Goal: Task Accomplishment & Management: Use online tool/utility

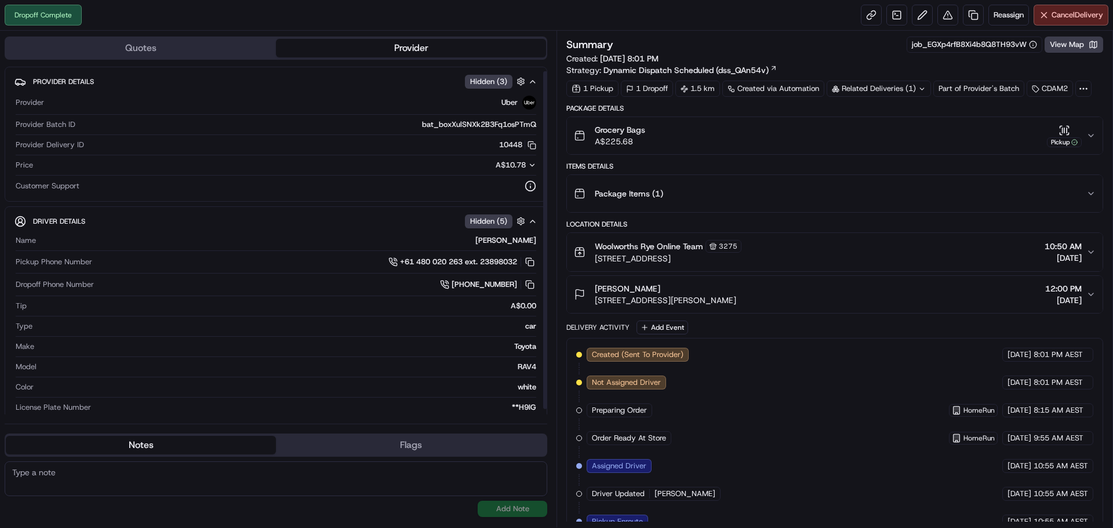
scroll to position [10, 0]
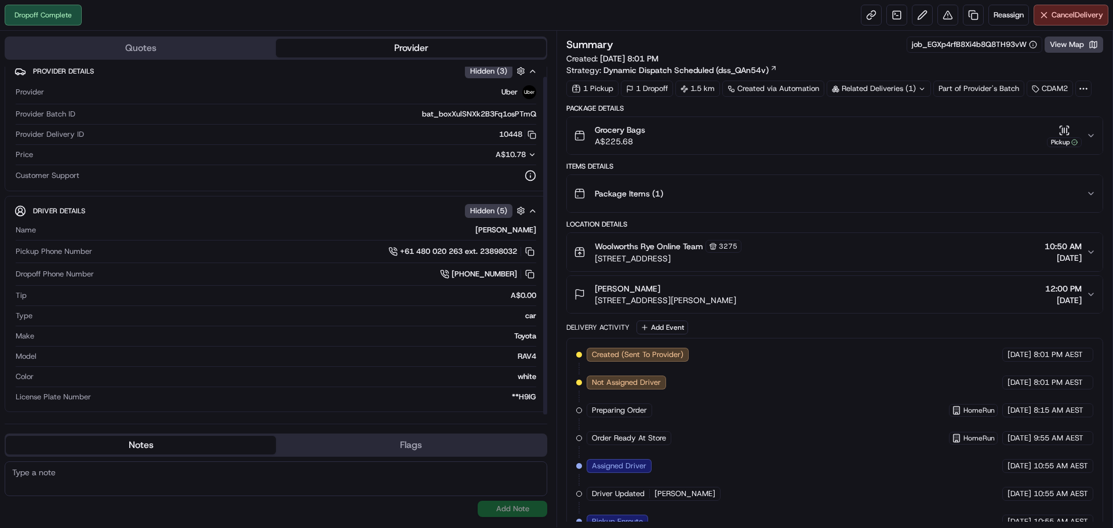
click at [439, 439] on button "Flags" at bounding box center [411, 445] width 270 height 19
click at [249, 438] on button "Notes" at bounding box center [141, 445] width 270 height 19
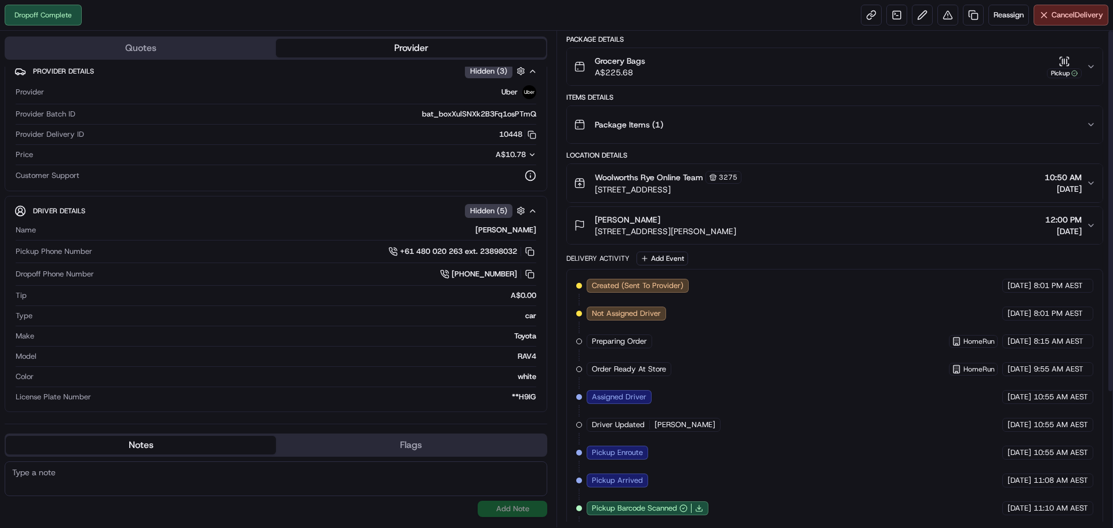
scroll to position [0, 0]
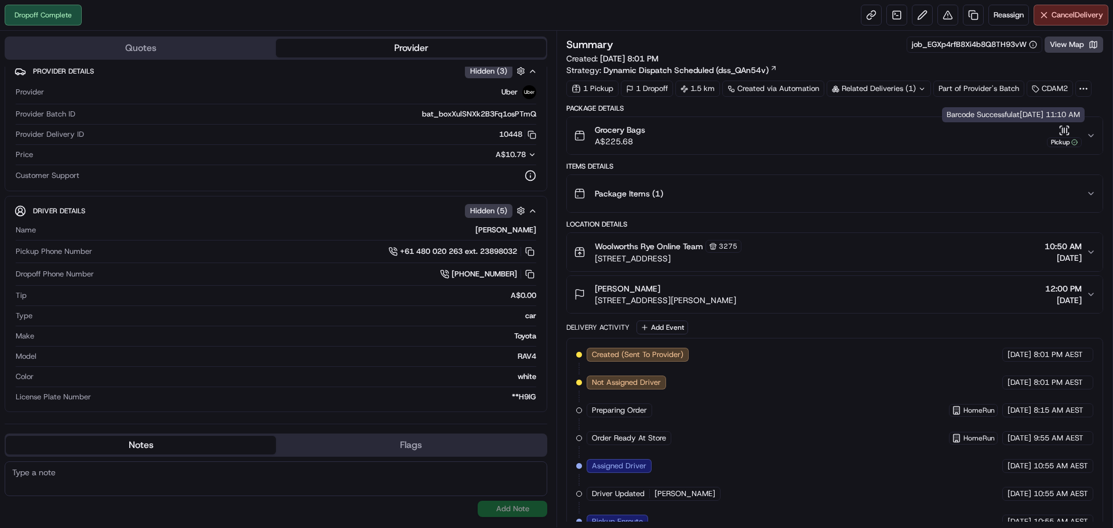
click at [1084, 138] on div "Grocery Bags A$225.68 Pickup" at bounding box center [830, 135] width 512 height 23
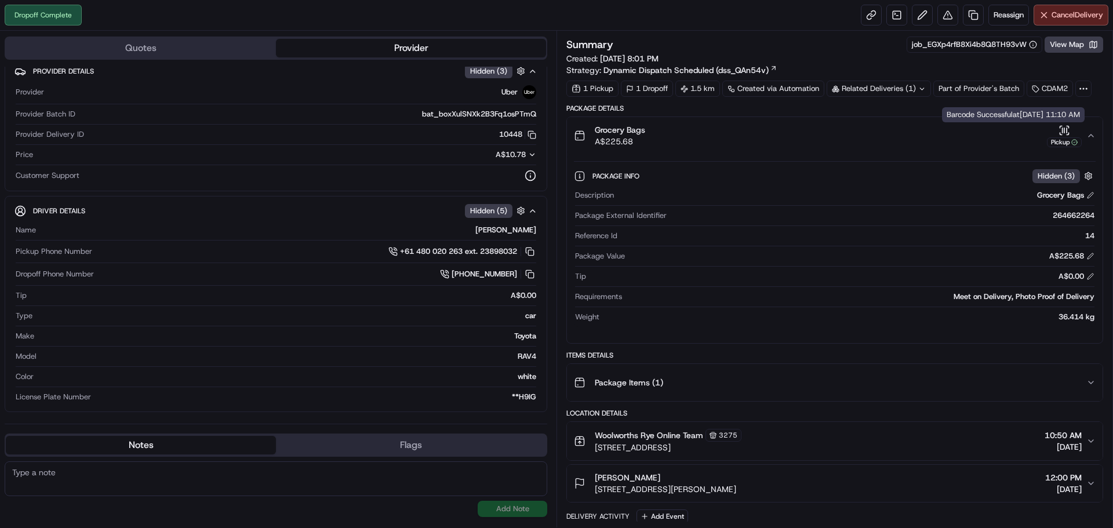
click at [1074, 139] on icon "button" at bounding box center [1074, 142] width 6 height 6
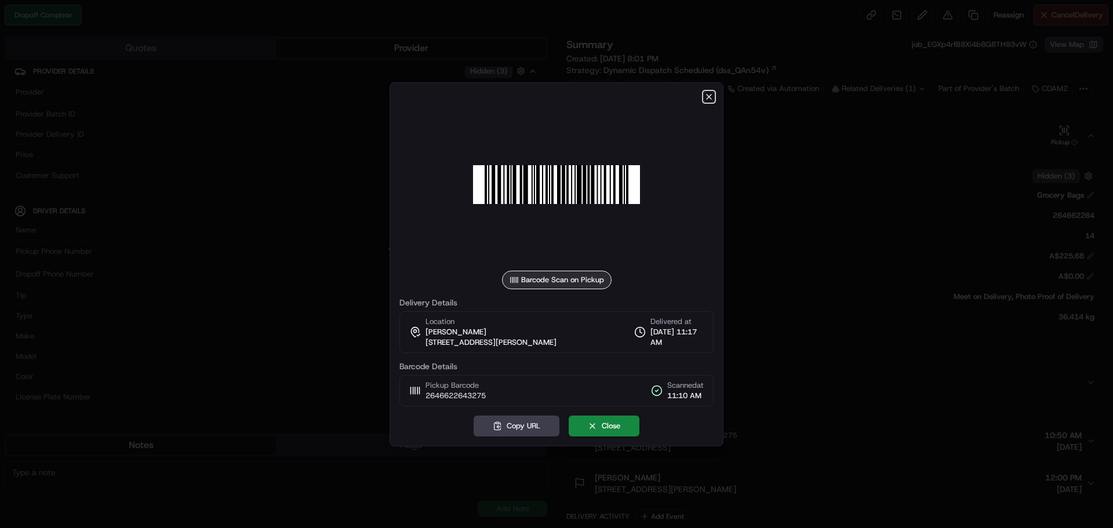
click at [704, 97] on icon "button" at bounding box center [708, 96] width 9 height 9
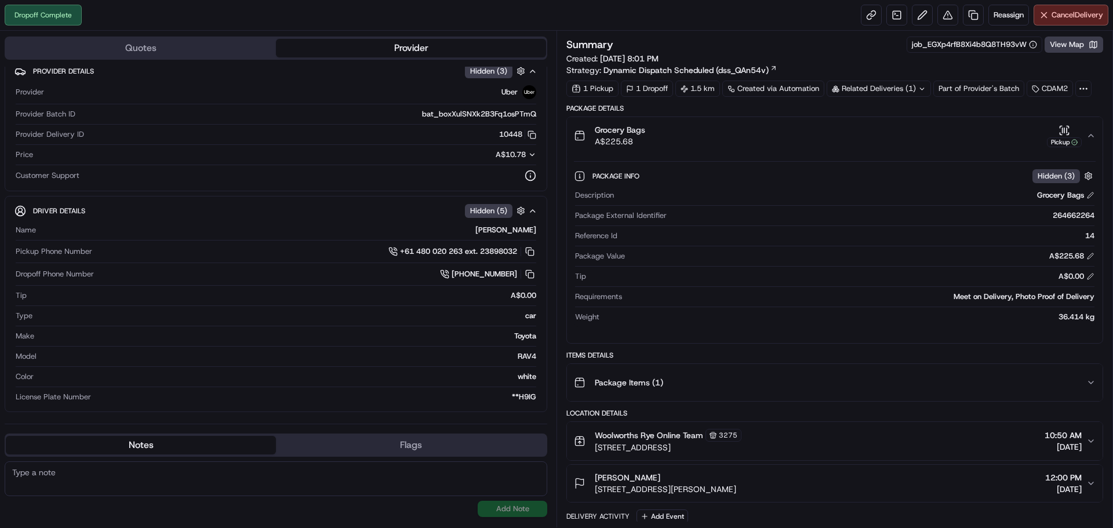
click at [1095, 134] on icon "button" at bounding box center [1090, 135] width 9 height 9
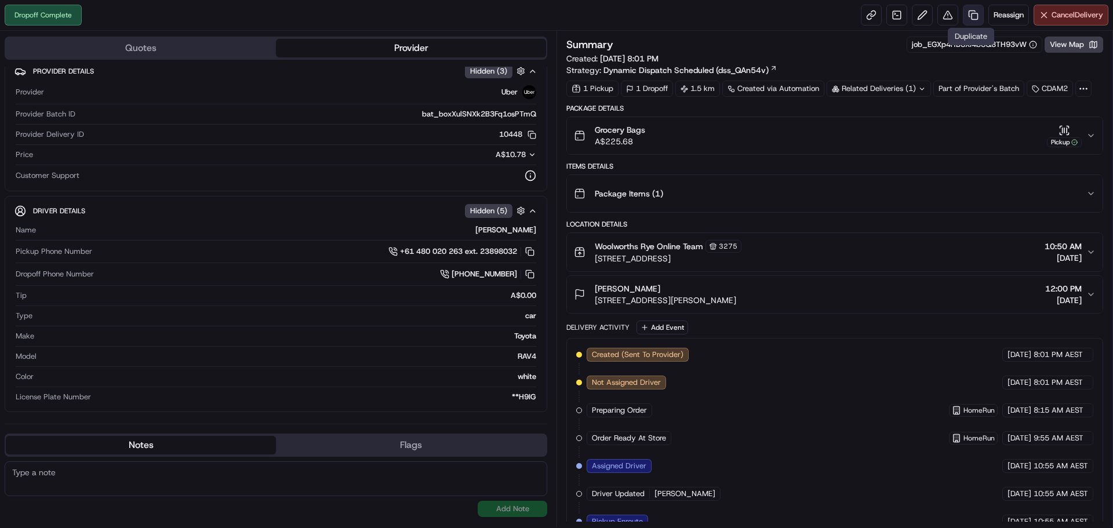
click at [967, 10] on link at bounding box center [973, 15] width 21 height 21
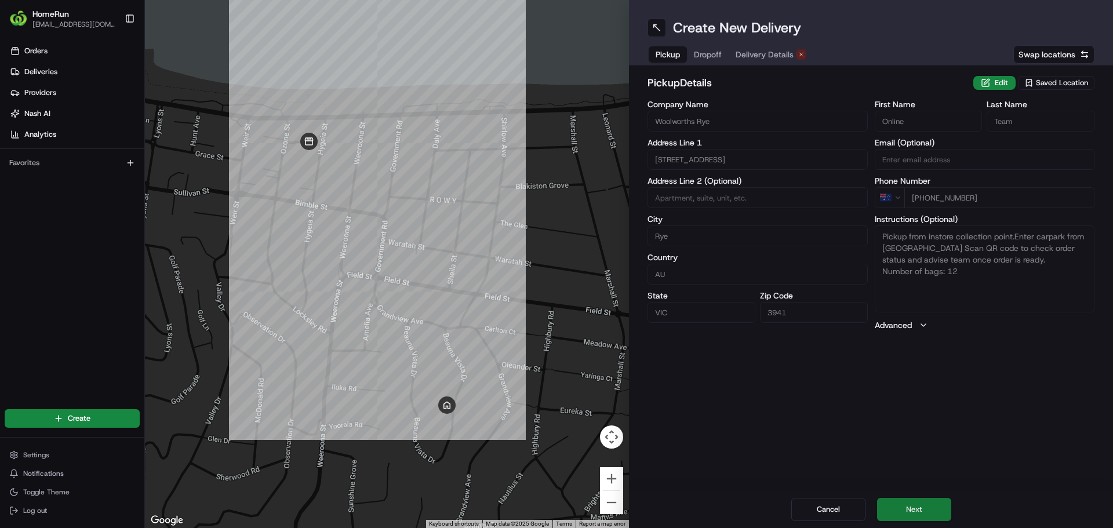
click at [940, 508] on button "Next" at bounding box center [914, 509] width 74 height 23
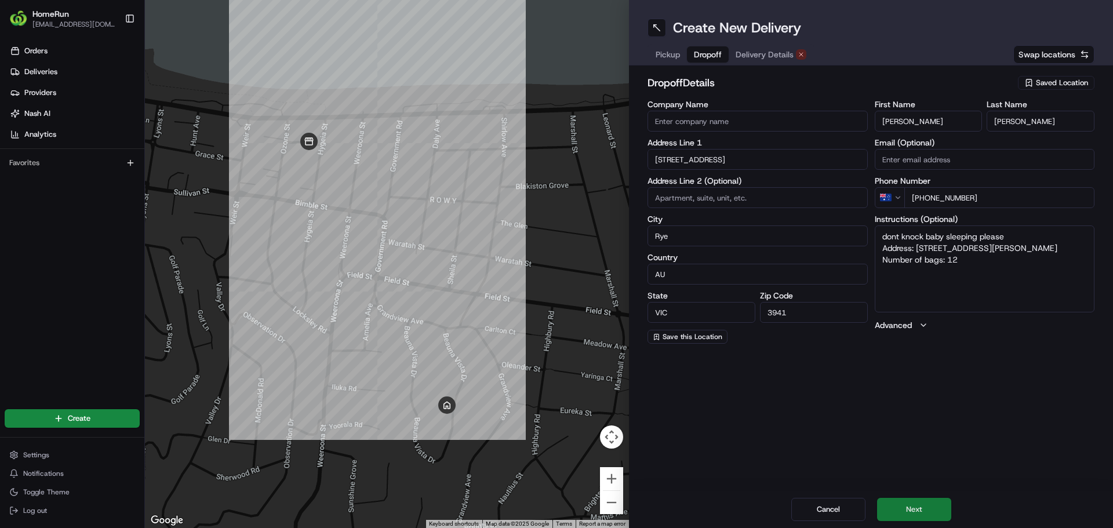
click at [909, 506] on button "Next" at bounding box center [914, 509] width 74 height 23
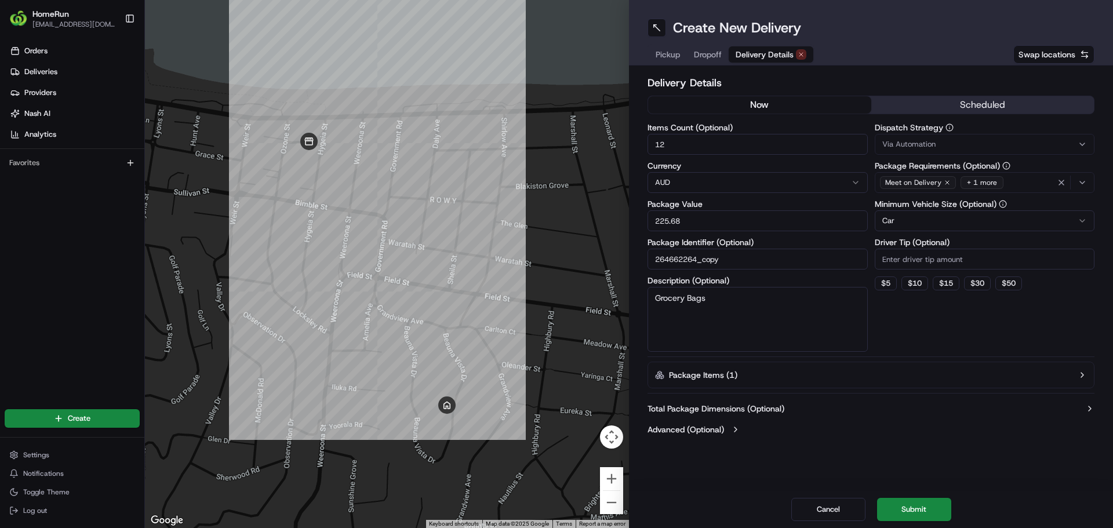
click at [767, 104] on button "now" at bounding box center [759, 104] width 223 height 17
click at [923, 506] on button "Submit" at bounding box center [914, 509] width 74 height 23
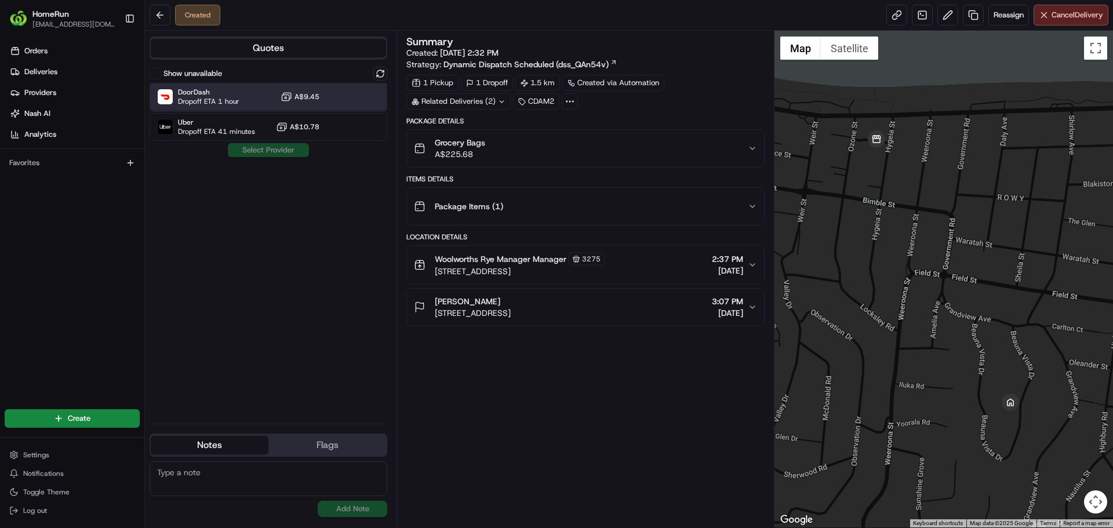
click at [332, 102] on div "DoorDash Dropoff ETA 1 hour A$9.45" at bounding box center [269, 97] width 238 height 28
click at [298, 154] on button "Assign Provider" at bounding box center [268, 150] width 82 height 14
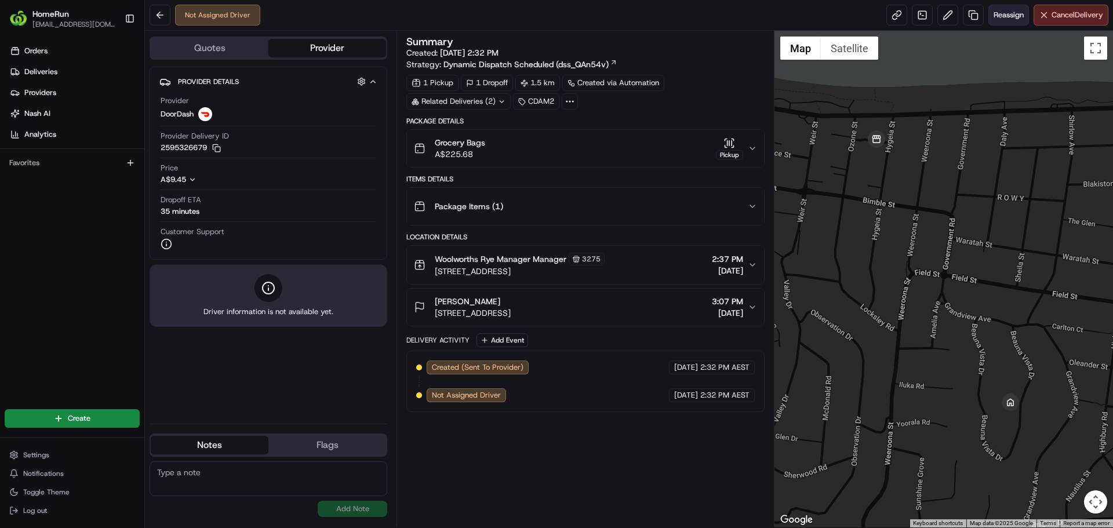
click at [994, 17] on span "Reassign" at bounding box center [1009, 15] width 30 height 10
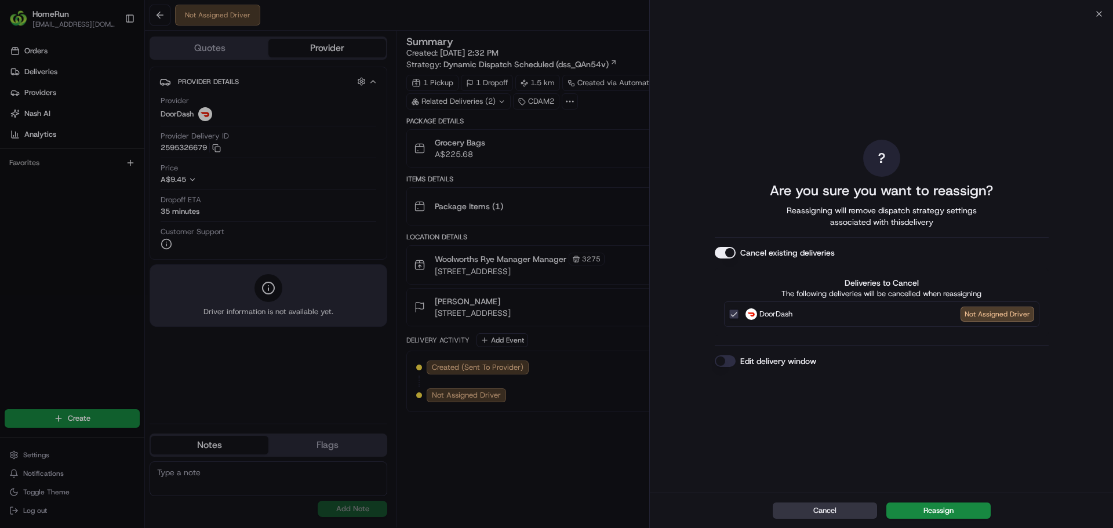
click at [828, 510] on button "Cancel" at bounding box center [825, 511] width 104 height 16
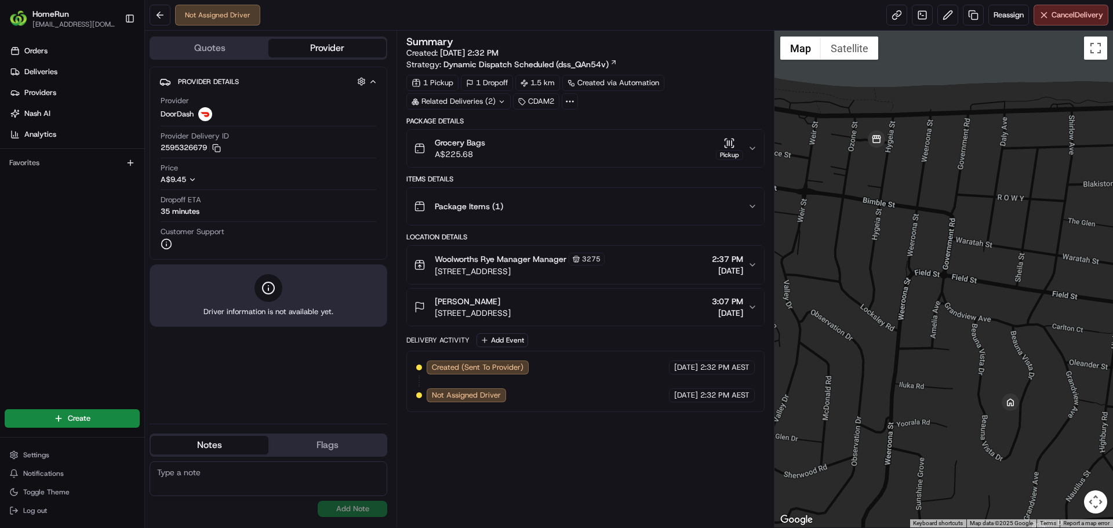
click at [195, 179] on icon "button" at bounding box center [193, 180] width 4 height 2
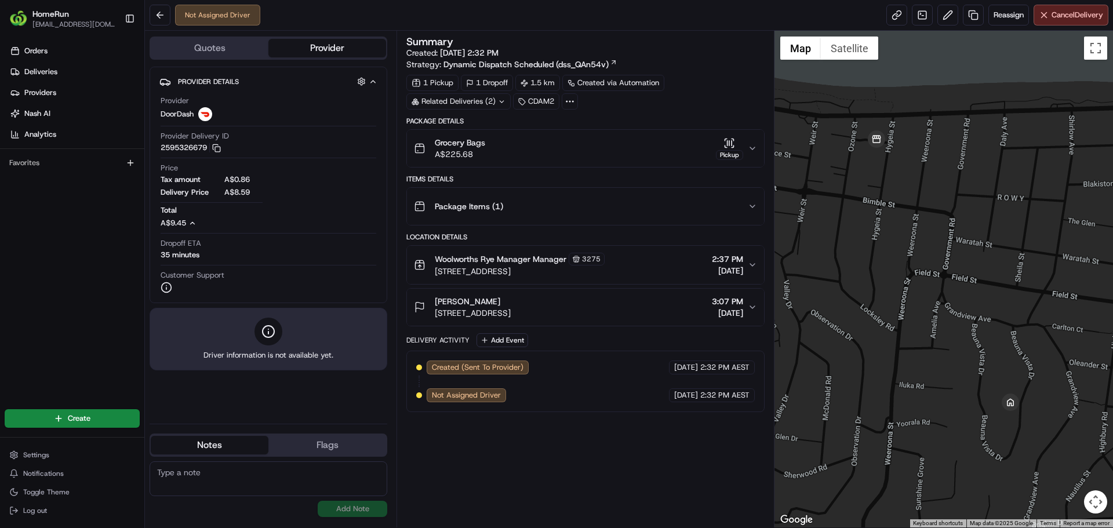
click at [192, 225] on icon "button" at bounding box center [192, 223] width 8 height 8
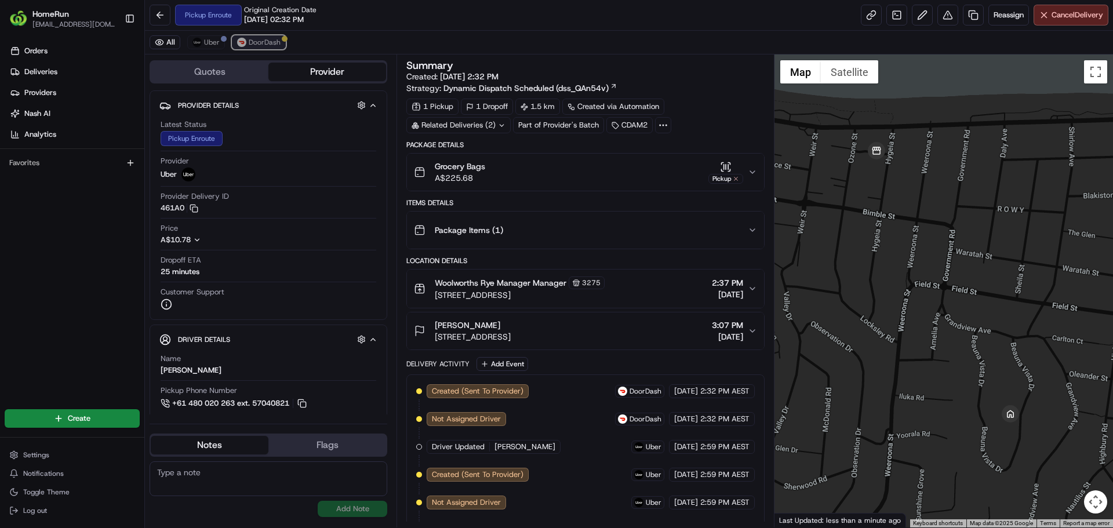
click at [264, 45] on span "DoorDash" at bounding box center [265, 42] width 32 height 9
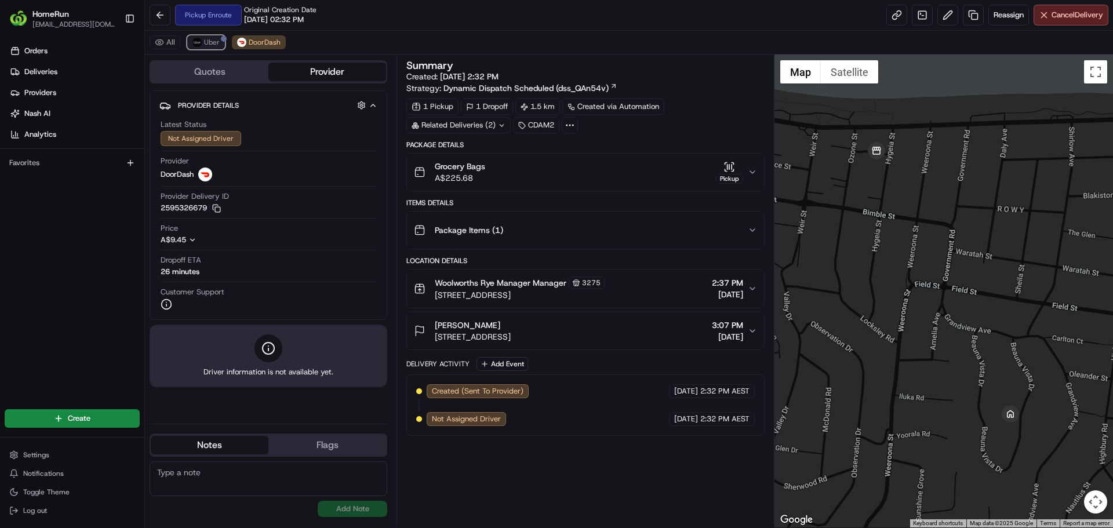
click at [212, 38] on span "Uber" at bounding box center [212, 42] width 16 height 9
